Goal: Information Seeking & Learning: Learn about a topic

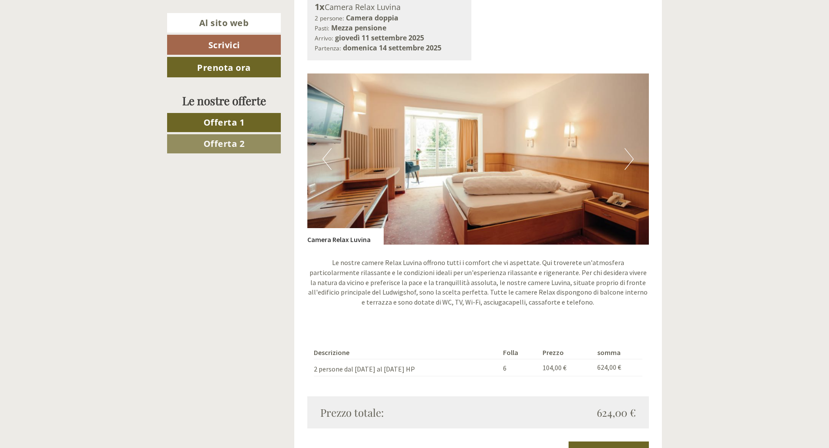
scroll to position [1172, 0]
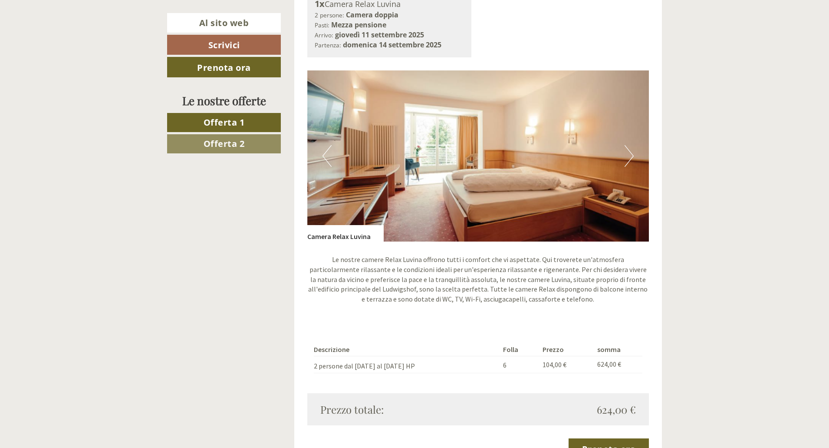
click at [632, 149] on button "Prossimo" at bounding box center [629, 156] width 9 height 22
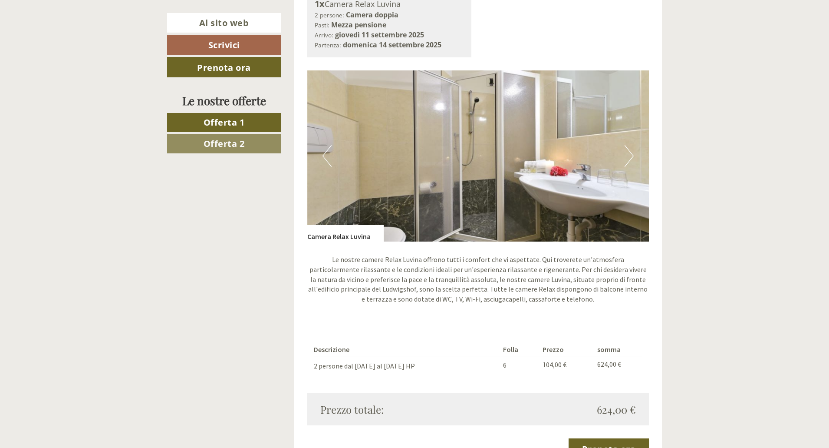
click at [632, 149] on button "Prossimo" at bounding box center [629, 156] width 9 height 22
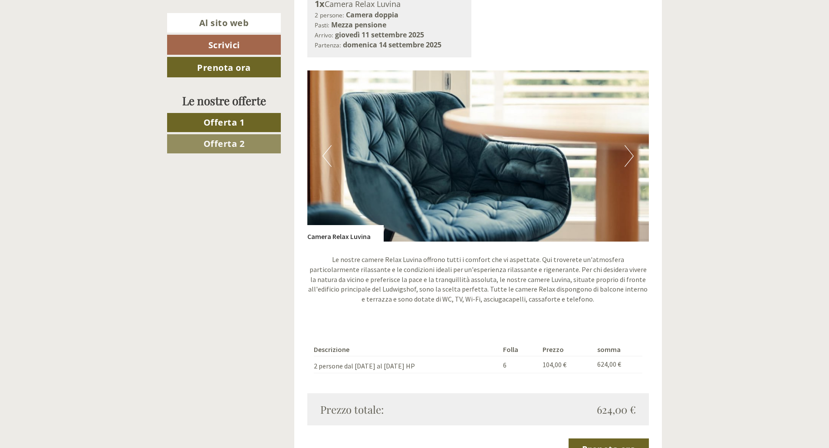
click at [632, 149] on button "Prossimo" at bounding box center [629, 156] width 9 height 22
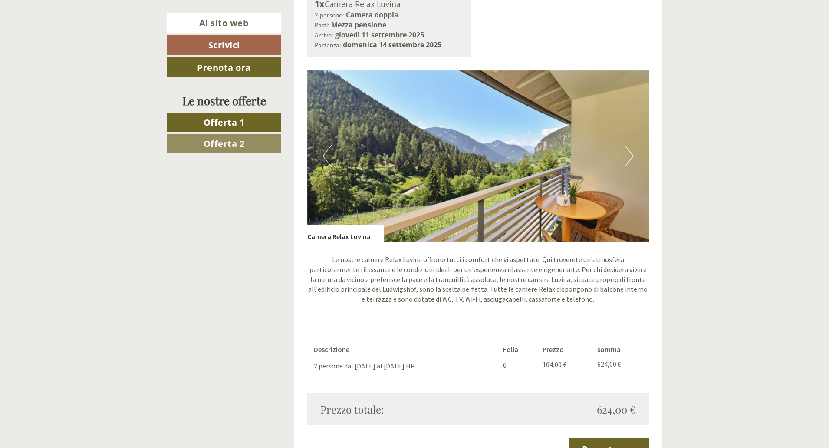
click at [632, 149] on button "Prossimo" at bounding box center [629, 156] width 9 height 22
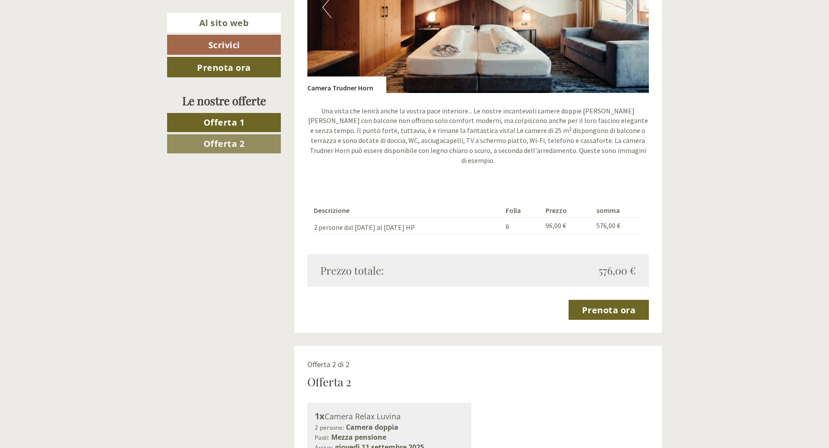
scroll to position [651, 0]
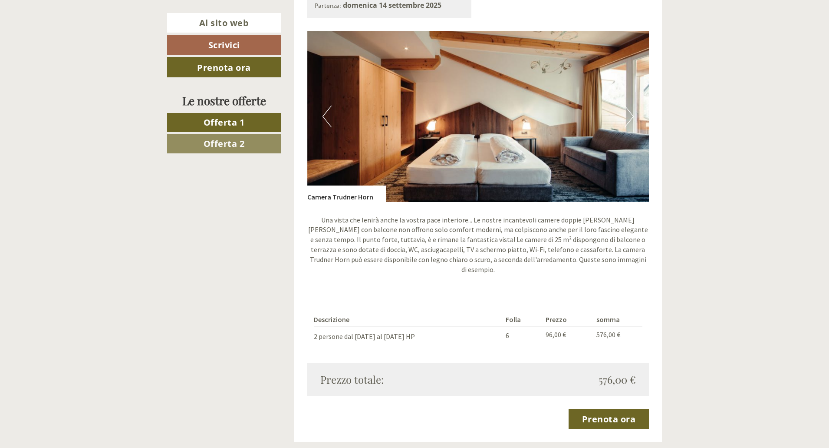
click at [632, 116] on button "Prossimo" at bounding box center [629, 117] width 9 height 22
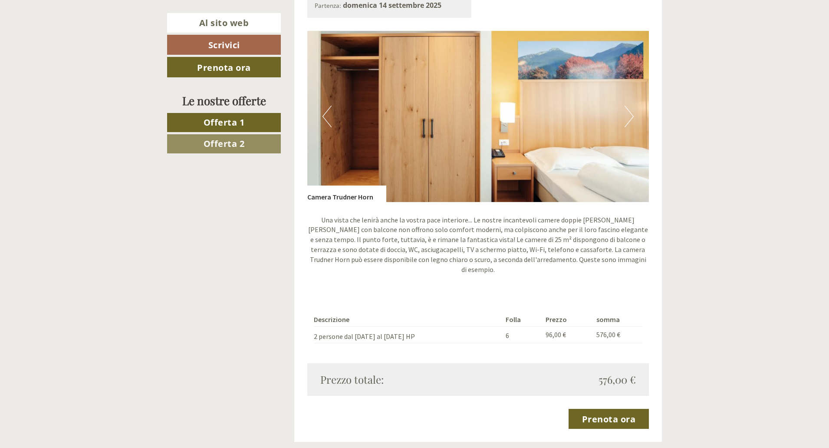
click at [632, 116] on button "Prossimo" at bounding box center [629, 117] width 9 height 22
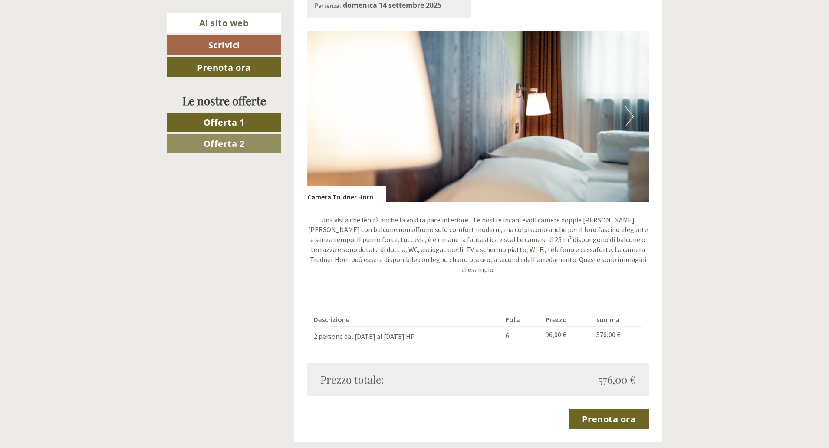
click at [632, 116] on button "Prossimo" at bounding box center [629, 117] width 9 height 22
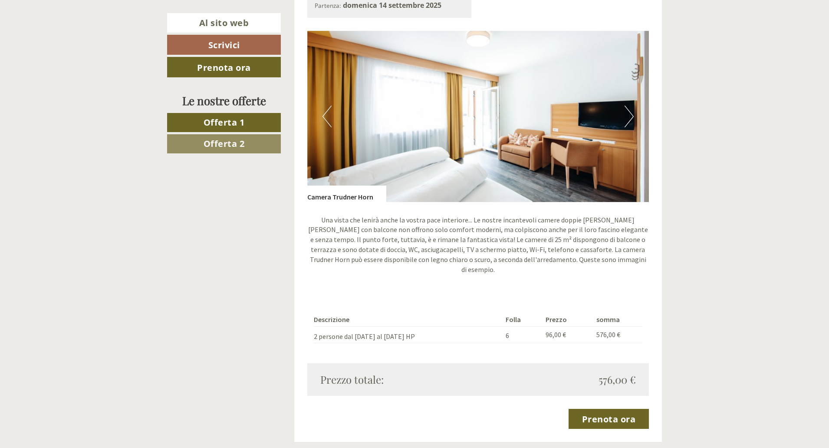
click at [632, 116] on button "Prossimo" at bounding box center [629, 117] width 9 height 22
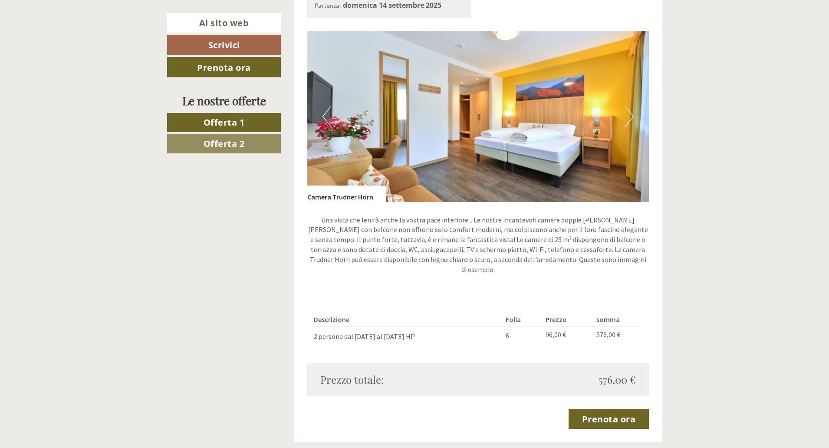
click at [632, 116] on button "Prossimo" at bounding box center [629, 117] width 9 height 22
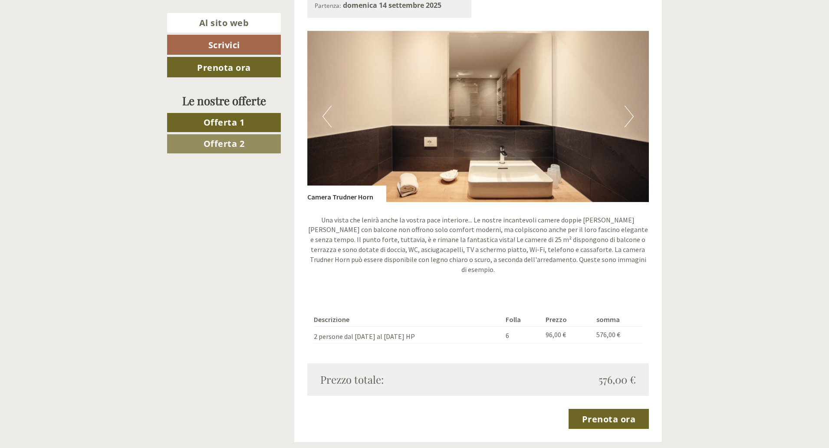
click at [632, 116] on button "Prossimo" at bounding box center [629, 117] width 9 height 22
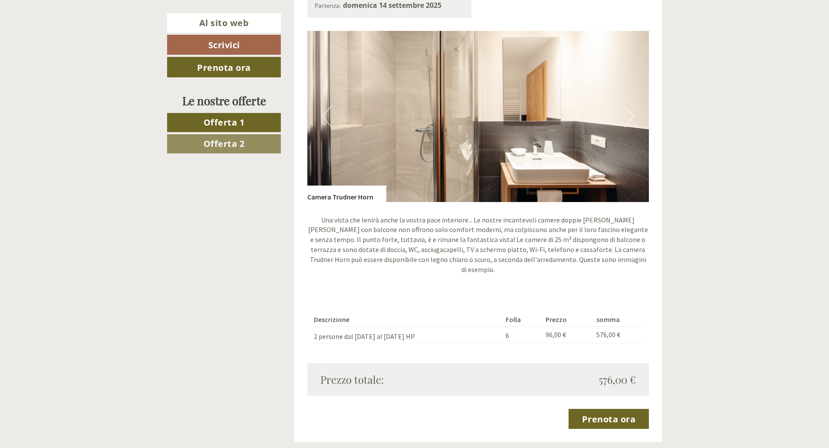
click at [632, 116] on button "Prossimo" at bounding box center [629, 117] width 9 height 22
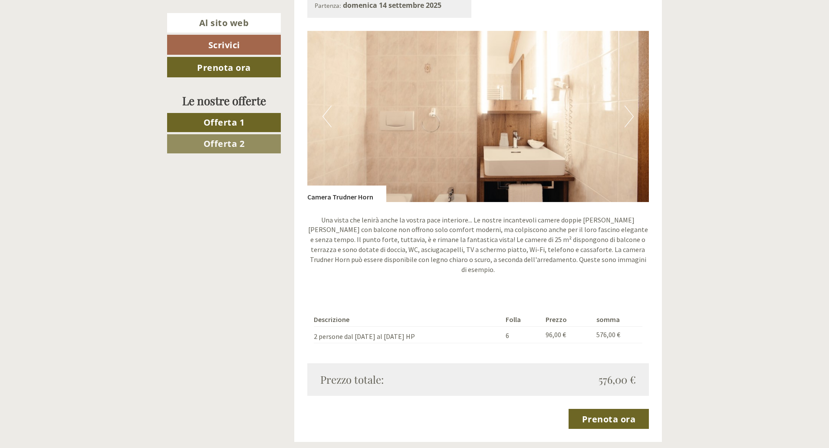
click at [632, 116] on button "Prossimo" at bounding box center [629, 117] width 9 height 22
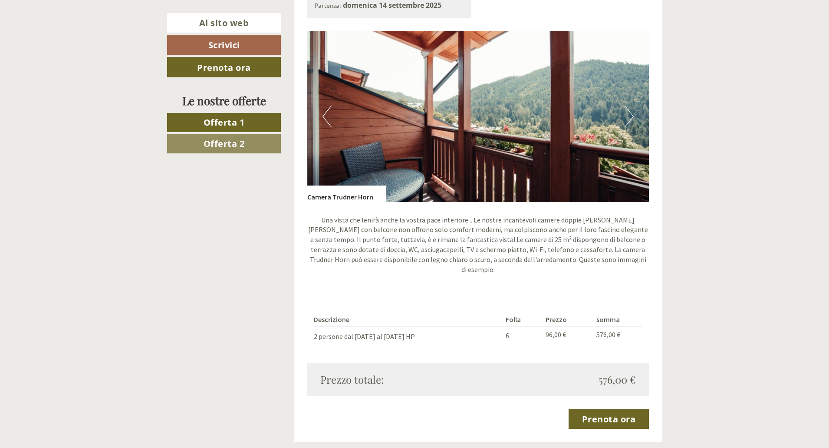
click at [632, 116] on button "Prossimo" at bounding box center [629, 117] width 9 height 22
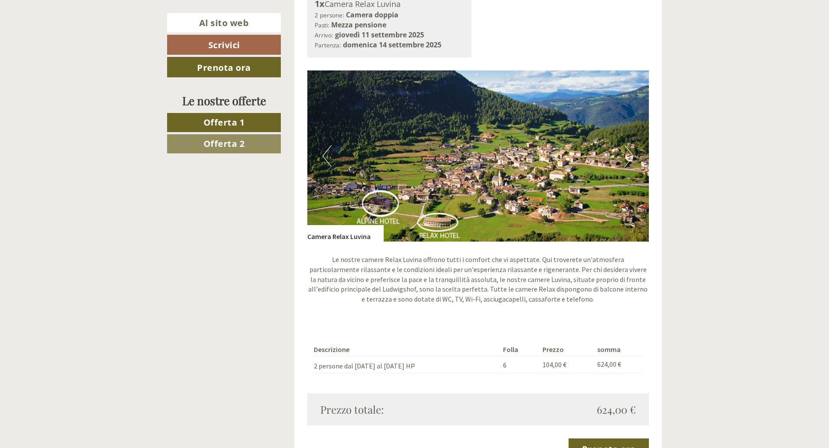
scroll to position [1216, 0]
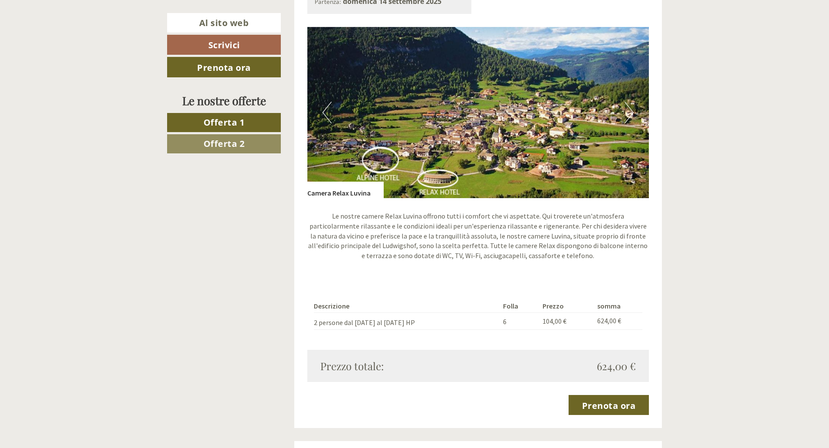
click at [628, 105] on button "Prossimo" at bounding box center [629, 113] width 9 height 22
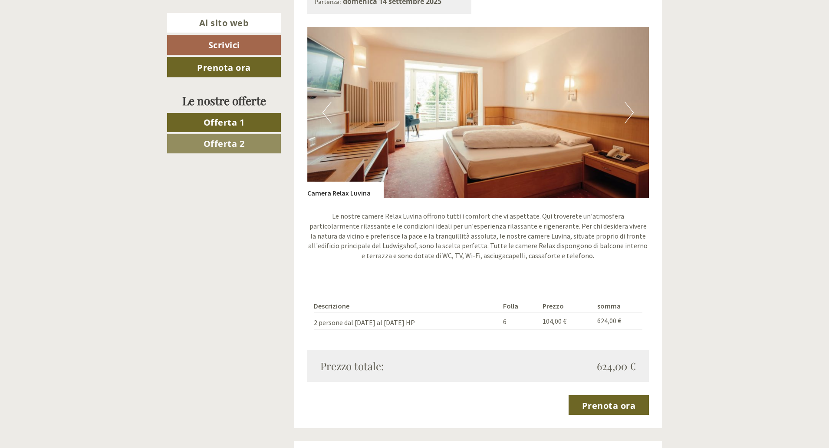
click at [219, 122] on font "Offerta 1" at bounding box center [224, 122] width 41 height 12
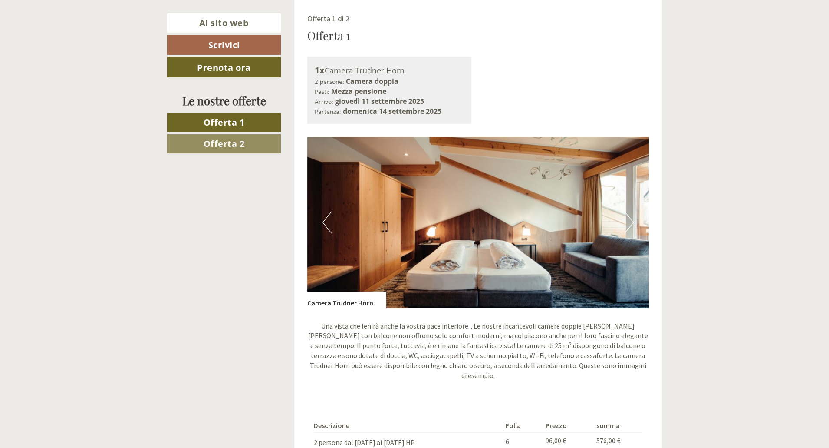
click at [225, 151] on link "Offerta 2" at bounding box center [224, 143] width 114 height 19
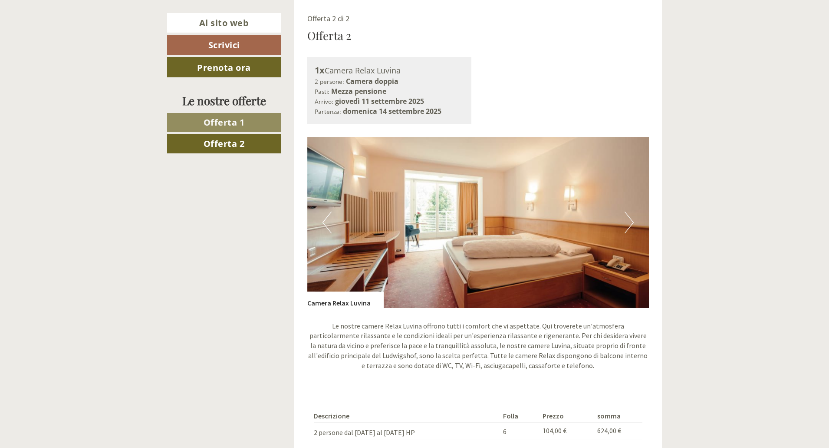
click at [225, 128] on font "Offerta 1" at bounding box center [224, 122] width 41 height 12
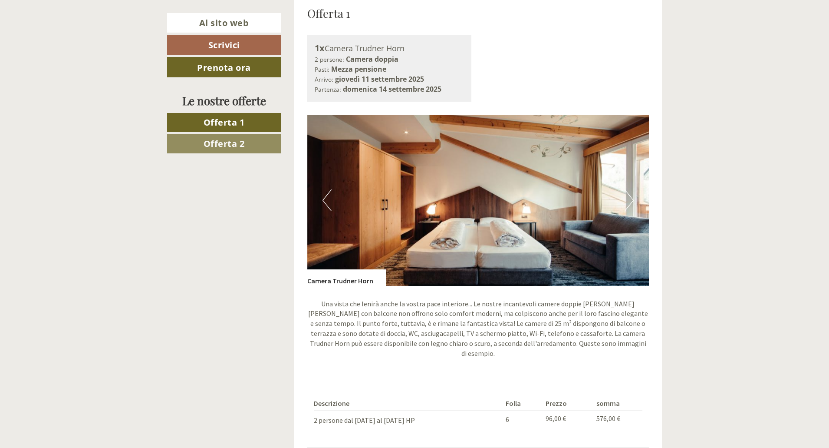
scroll to position [589, 0]
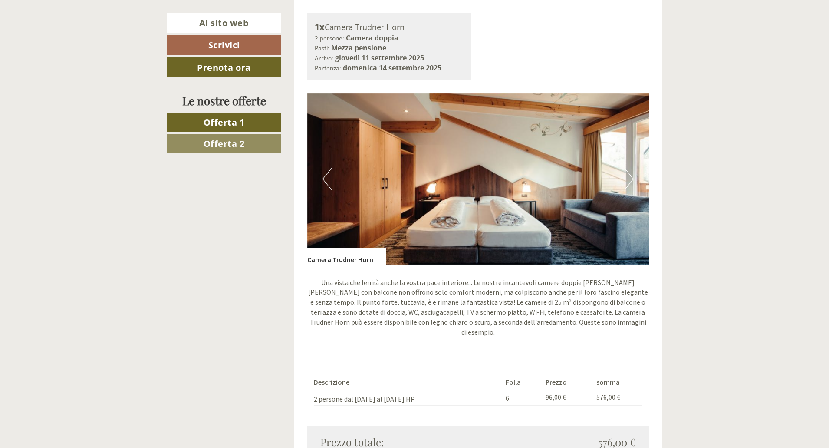
click at [230, 149] on font "Offerta 2" at bounding box center [224, 144] width 41 height 12
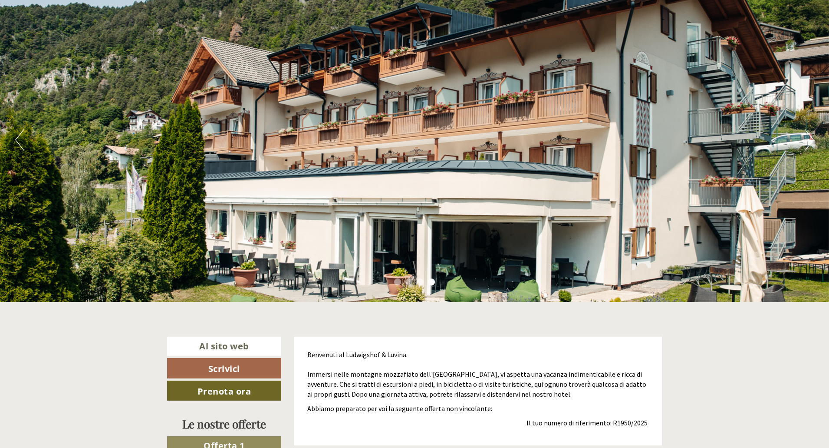
scroll to position [0, 0]
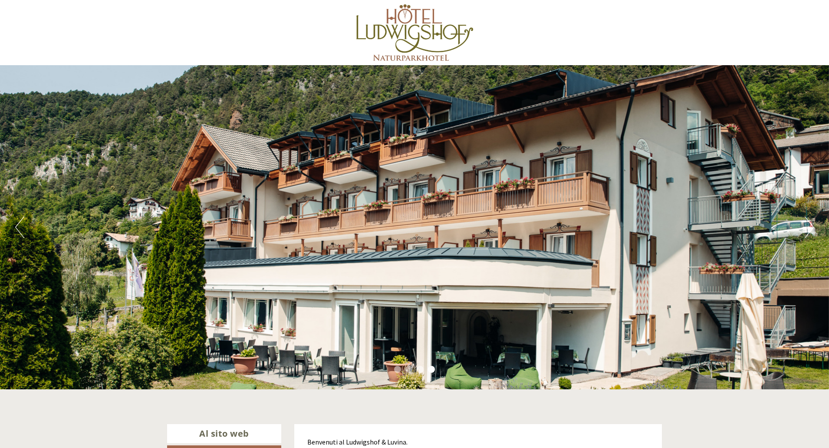
click at [440, 43] on div at bounding box center [415, 32] width 486 height 56
click at [432, 32] on div at bounding box center [415, 32] width 486 height 56
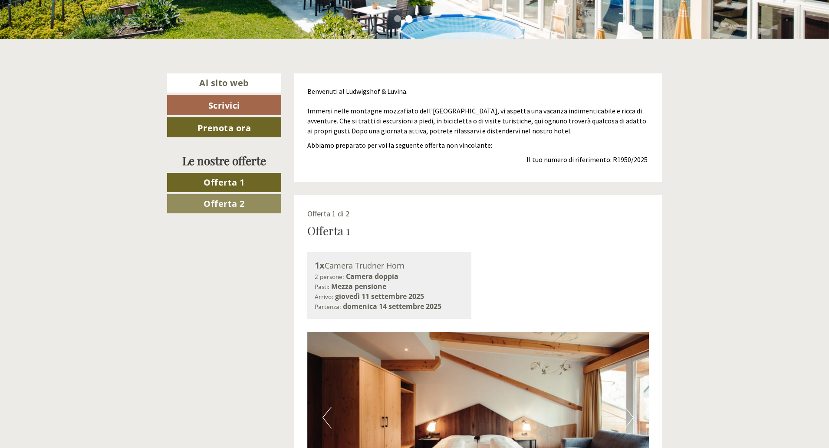
scroll to position [304, 0]
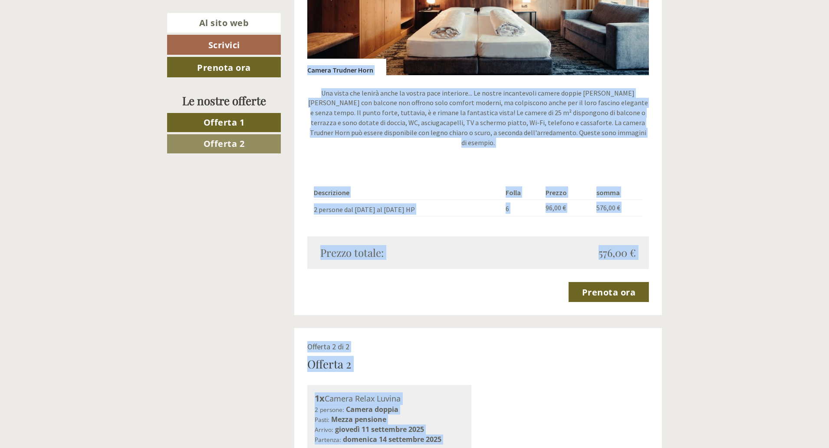
scroll to position [886, 0]
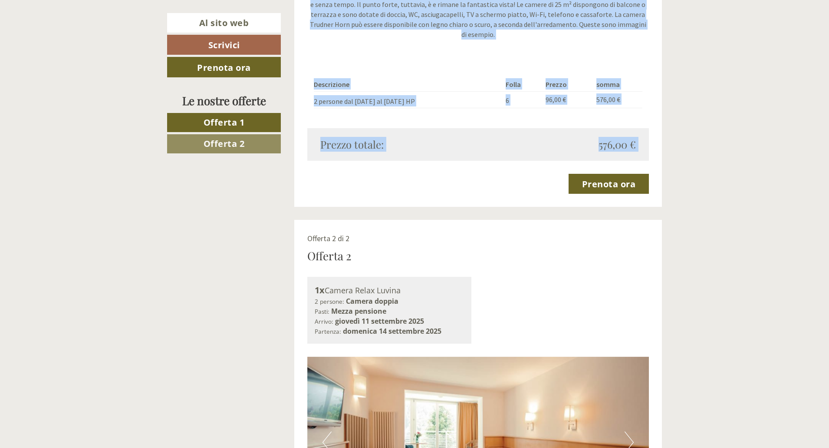
drag, startPoint x: 309, startPoint y: 96, endPoint x: 687, endPoint y: 171, distance: 385.1
copy div "Offerta 1 1x Camera Trudner Horn 2 persone: Camera doppia Pasti: Mezza pensione…"
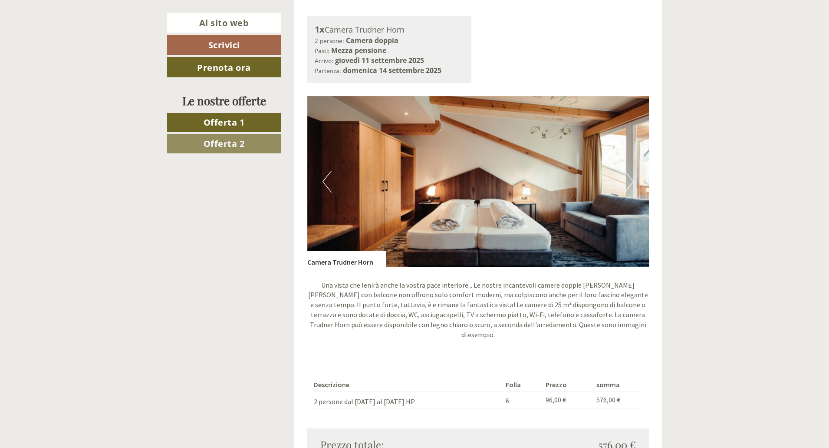
scroll to position [582, 0]
